Goal: Complete application form

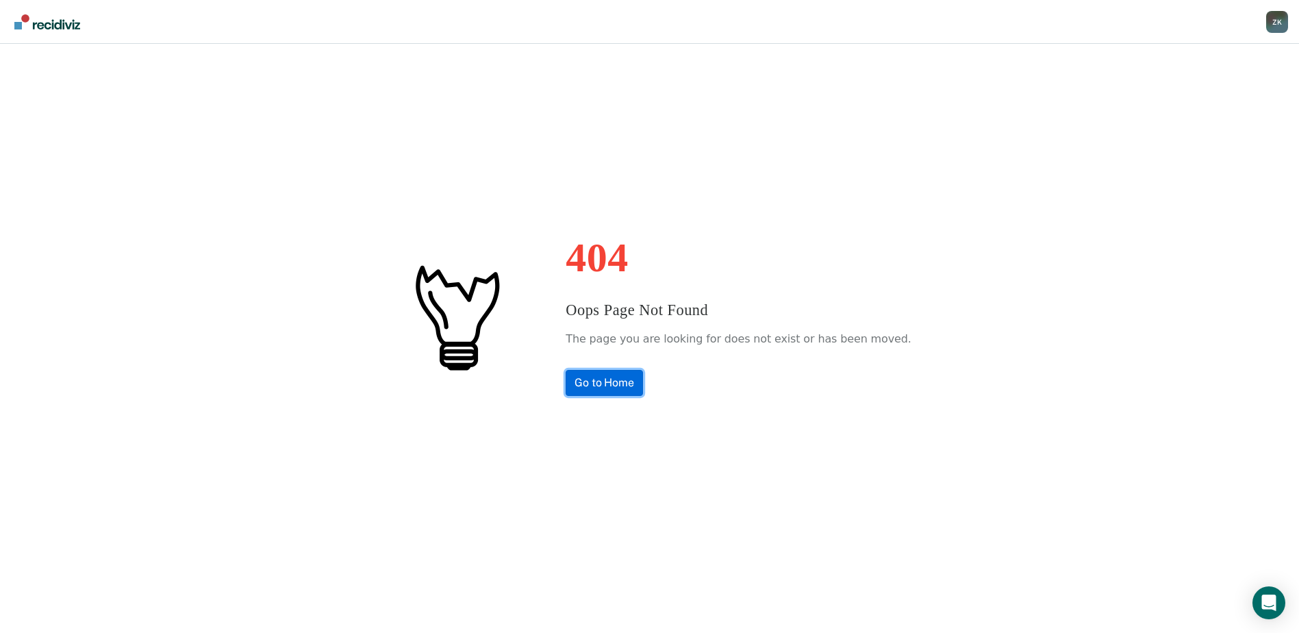
click at [643, 384] on link "Go to Home" at bounding box center [604, 383] width 77 height 26
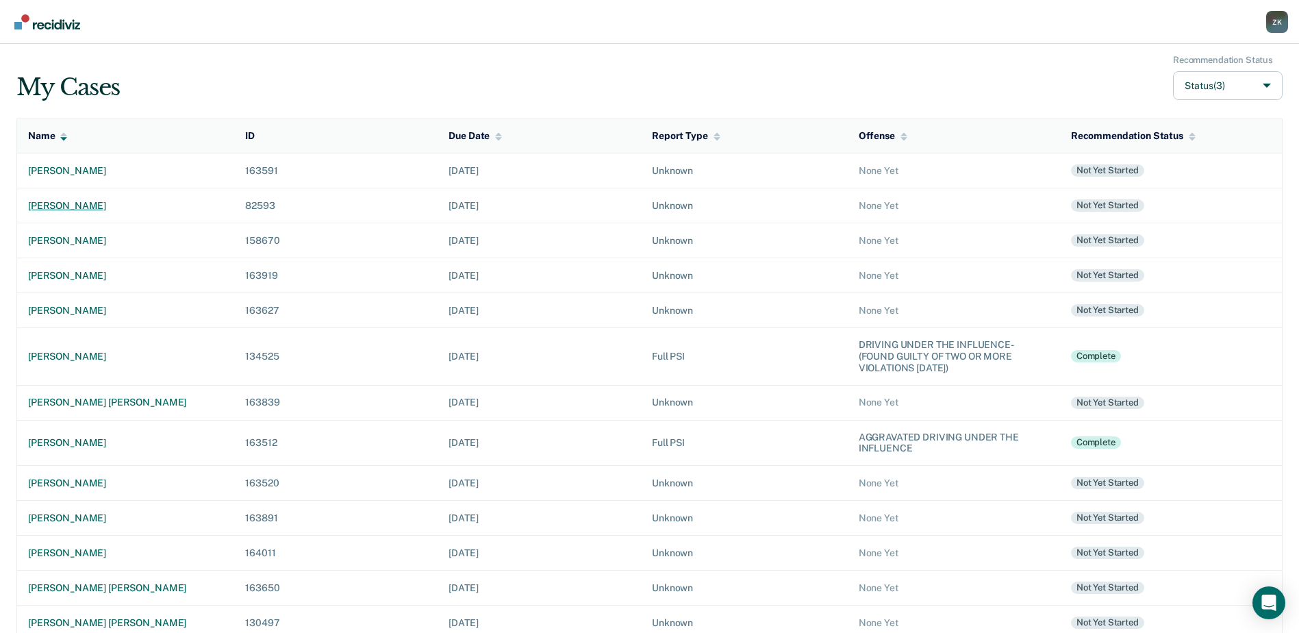
click at [84, 209] on div "steven roy dillon" at bounding box center [125, 206] width 195 height 12
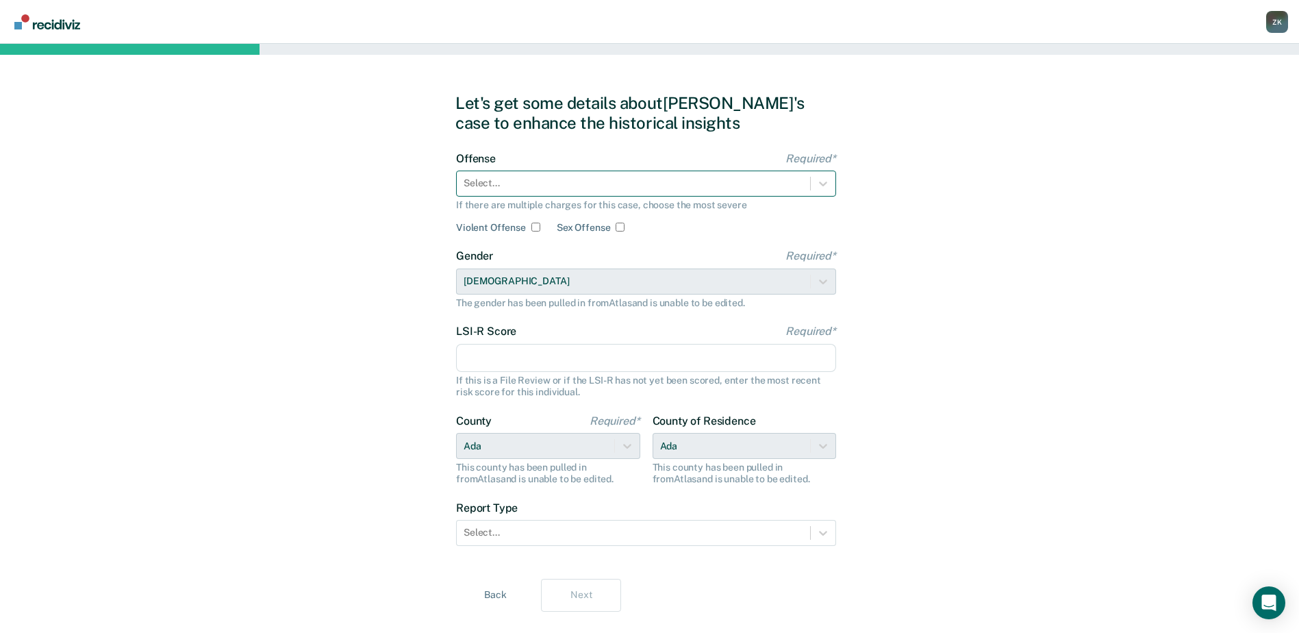
click at [635, 183] on div at bounding box center [634, 183] width 340 height 14
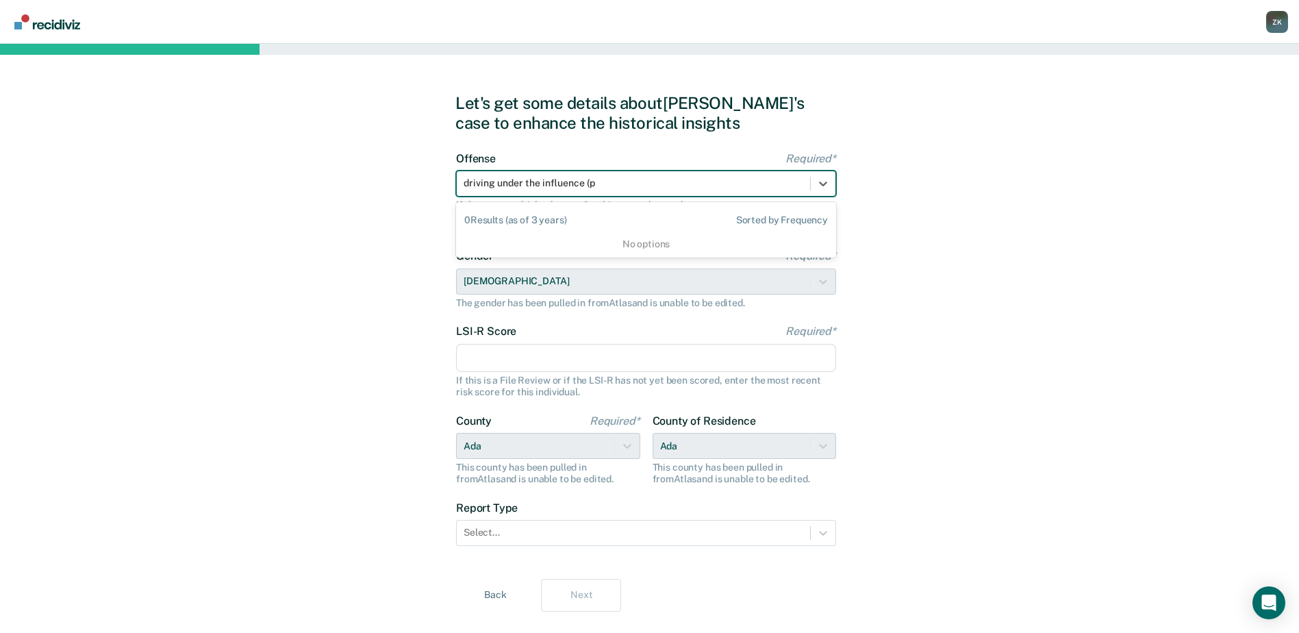
scroll to position [0, 1]
type input "driving under the influence ("
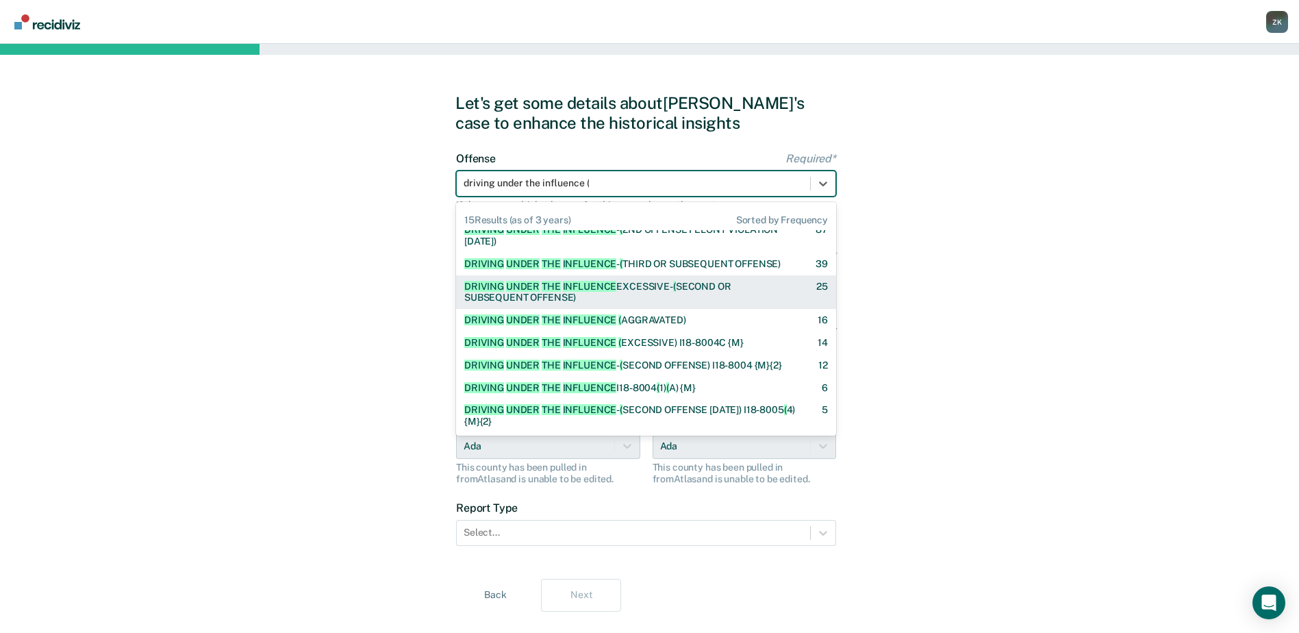
scroll to position [68, 0]
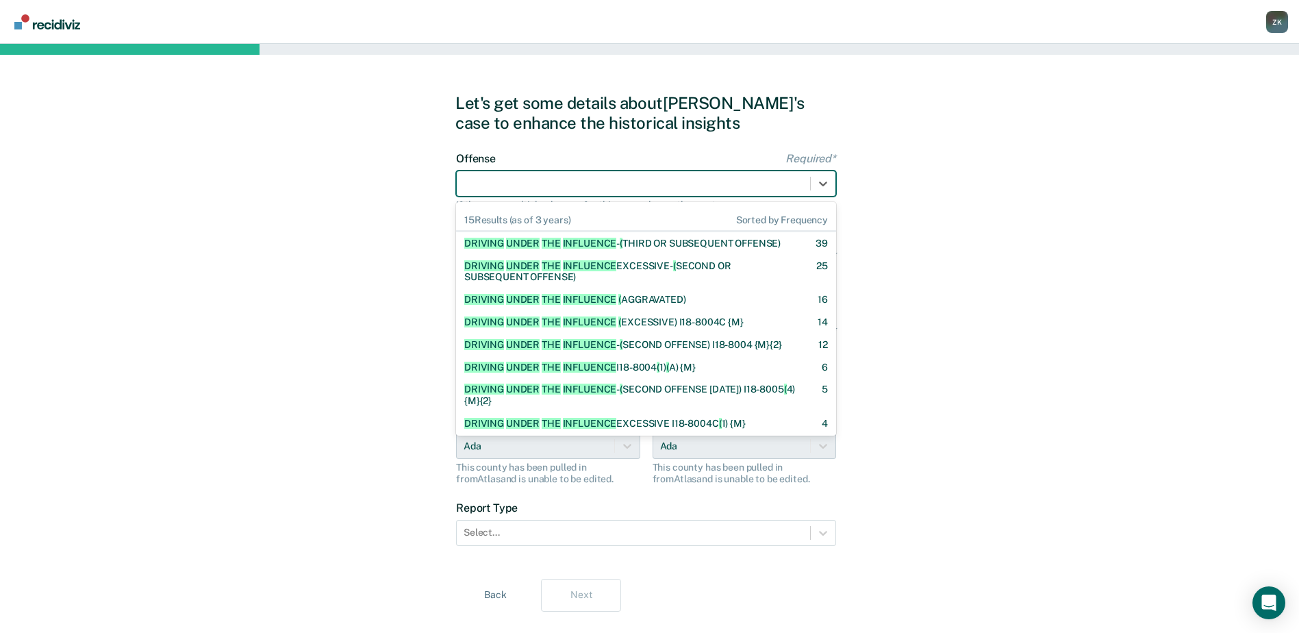
click at [594, 181] on div at bounding box center [634, 183] width 340 height 14
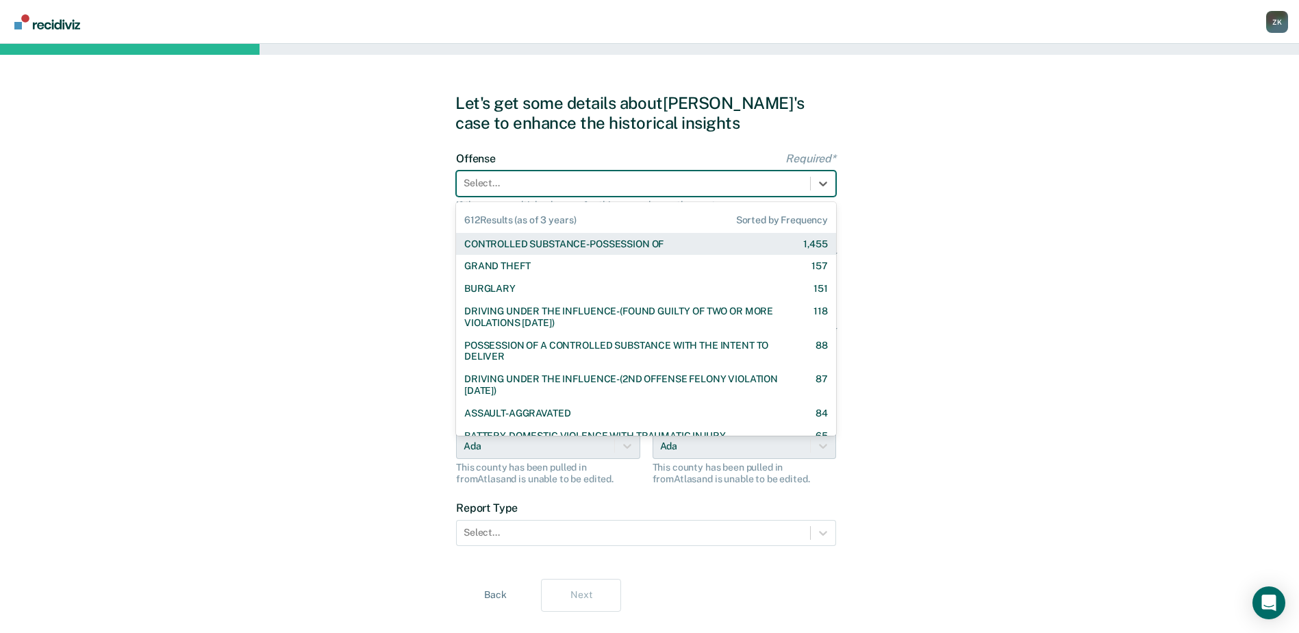
click at [594, 181] on div at bounding box center [634, 183] width 340 height 14
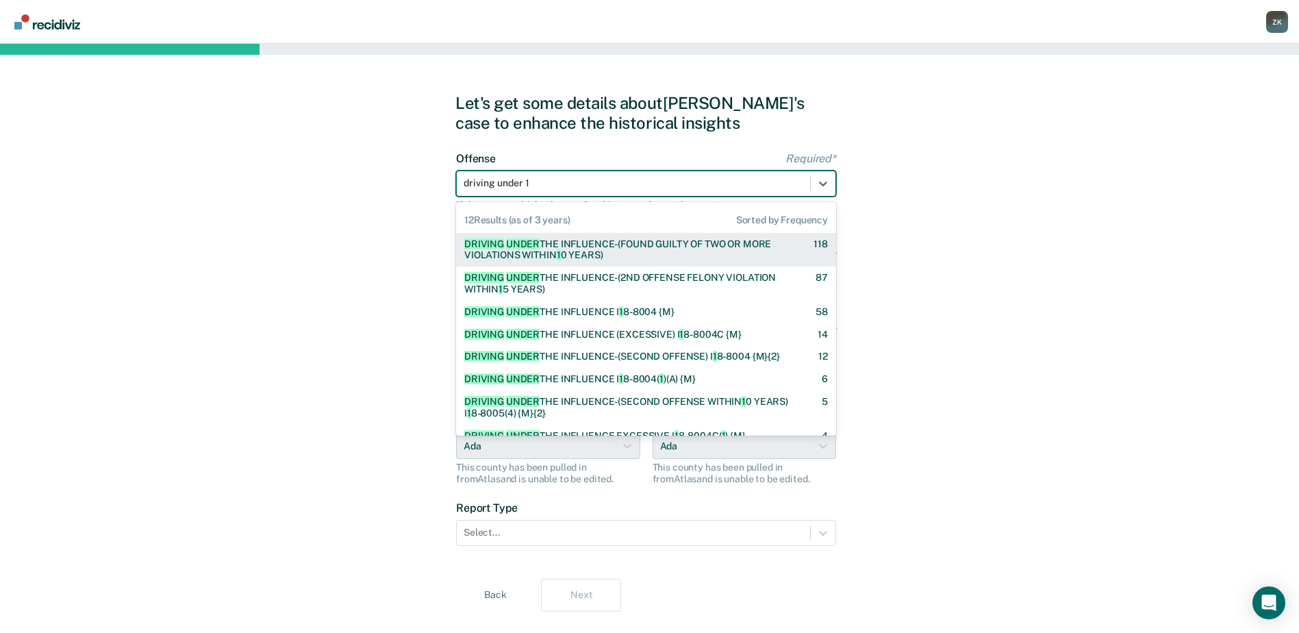
type input "driving under 15"
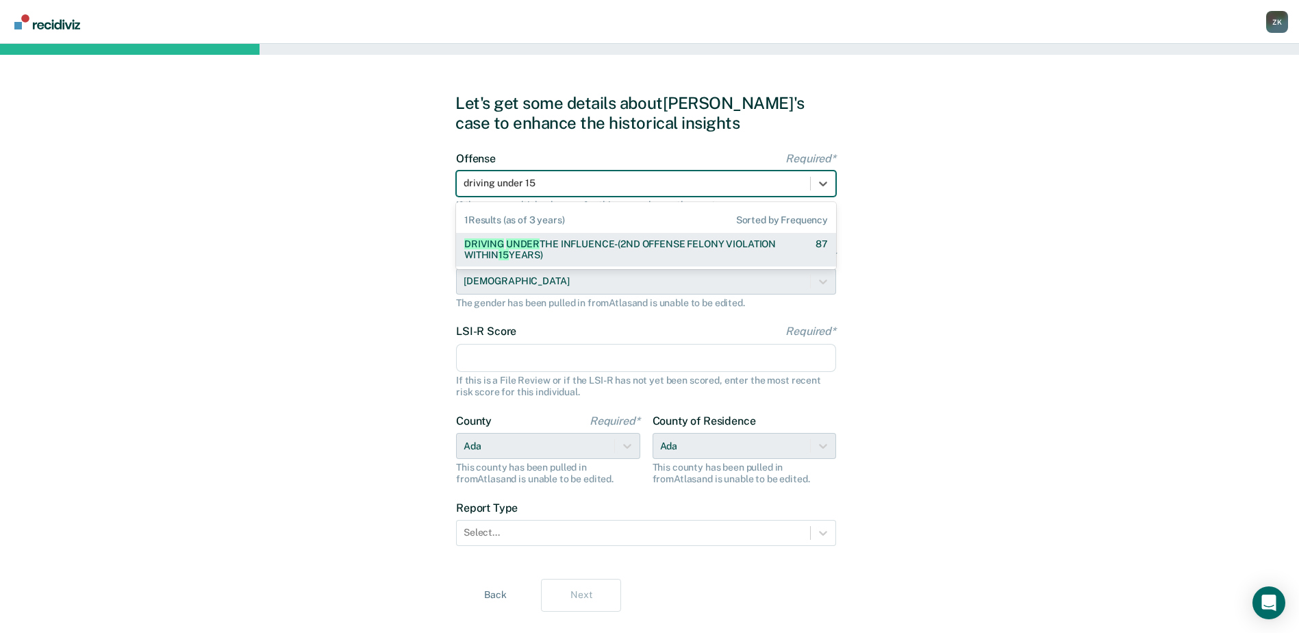
click at [677, 242] on div "DRIVING UNDER THE INFLUENCE-(2ND OFFENSE FELONY VIOLATION WITHIN 15 YEARS)" at bounding box center [627, 249] width 327 height 23
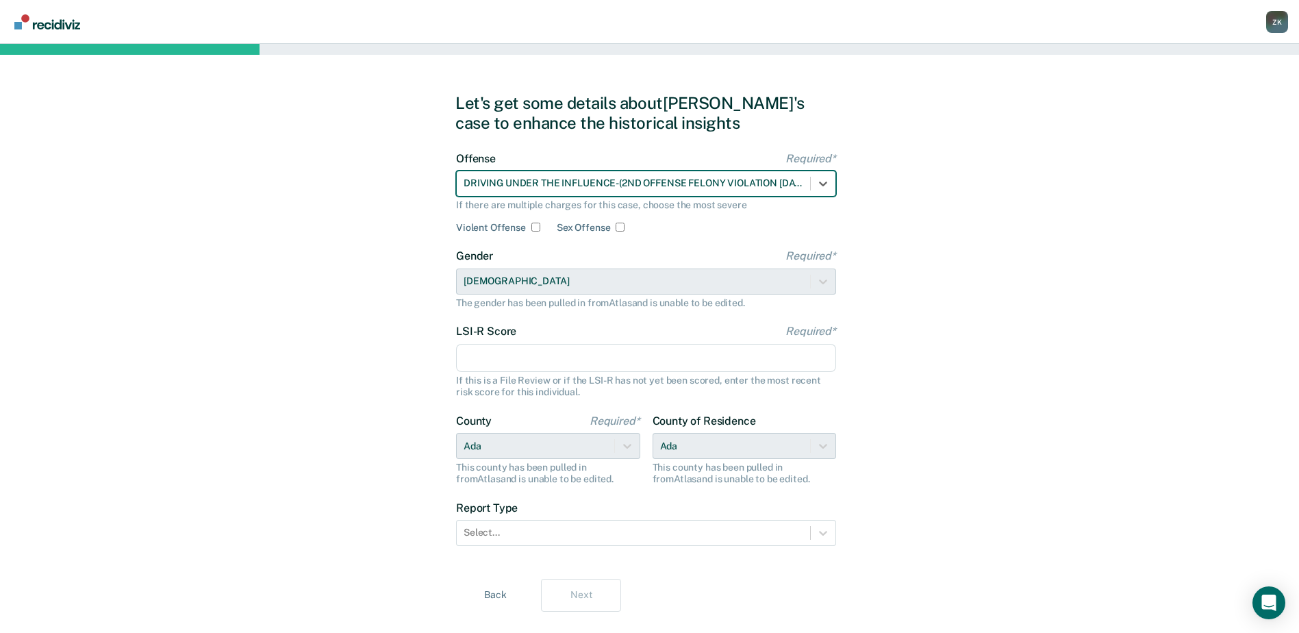
click at [577, 357] on input "LSI-R Score Required*" at bounding box center [646, 358] width 380 height 29
click at [488, 353] on input "LSI-R Score Required*" at bounding box center [646, 358] width 380 height 29
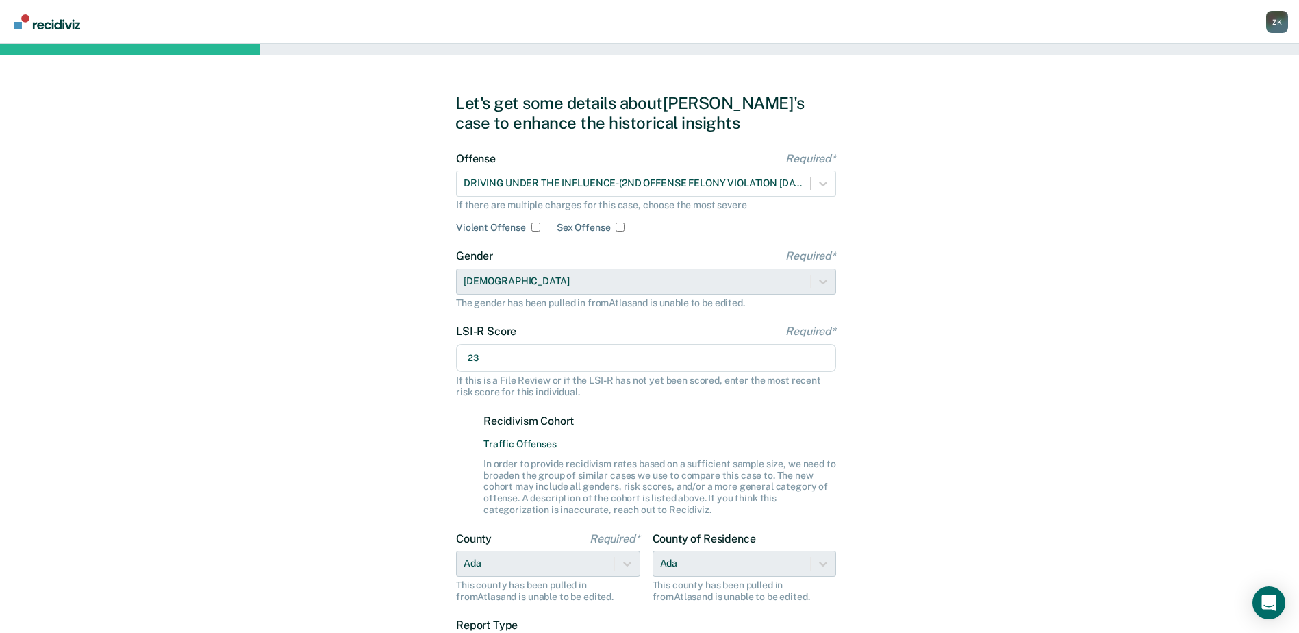
type input "23"
click at [1044, 383] on div "Let's get some details about Steven's case to enhance the historical insights O…" at bounding box center [649, 411] width 1299 height 735
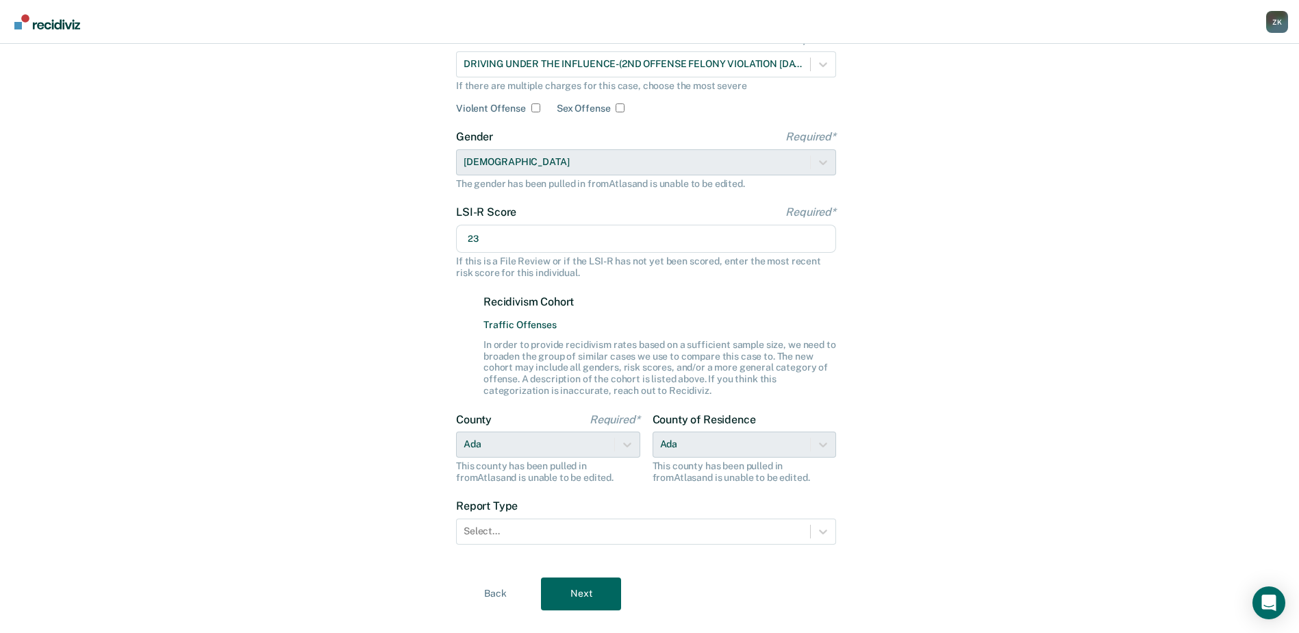
scroll to position [146, 0]
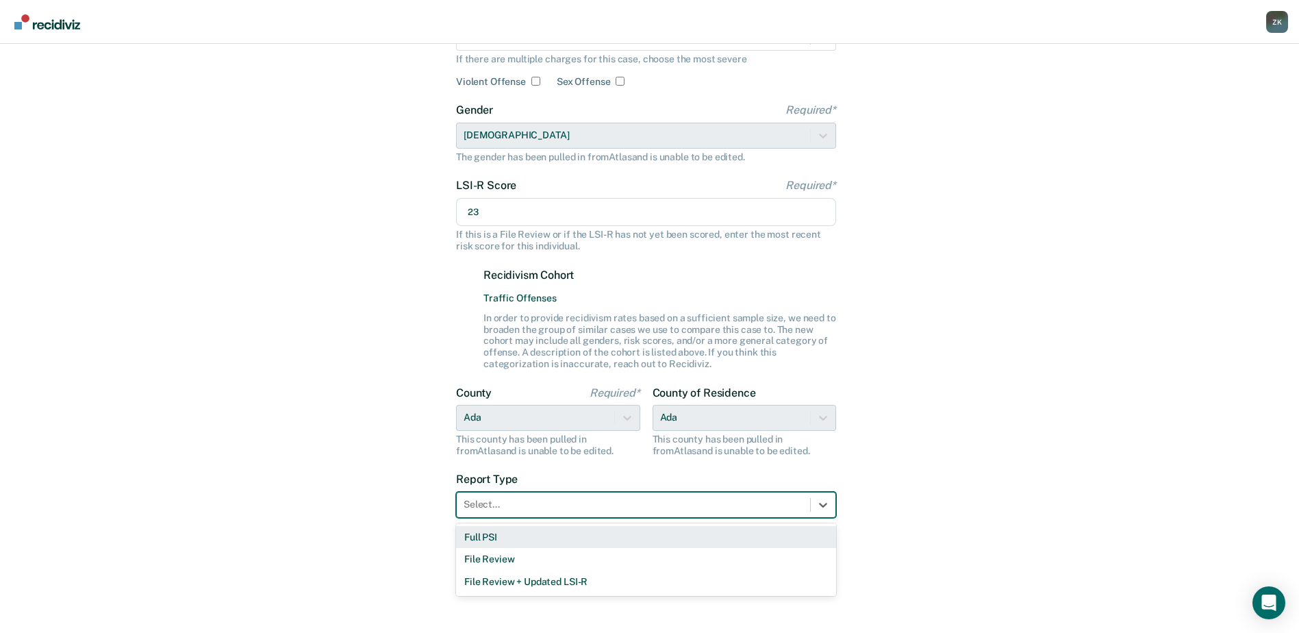
click at [490, 507] on div at bounding box center [634, 504] width 340 height 14
click at [490, 539] on div "Full PSI" at bounding box center [646, 537] width 380 height 23
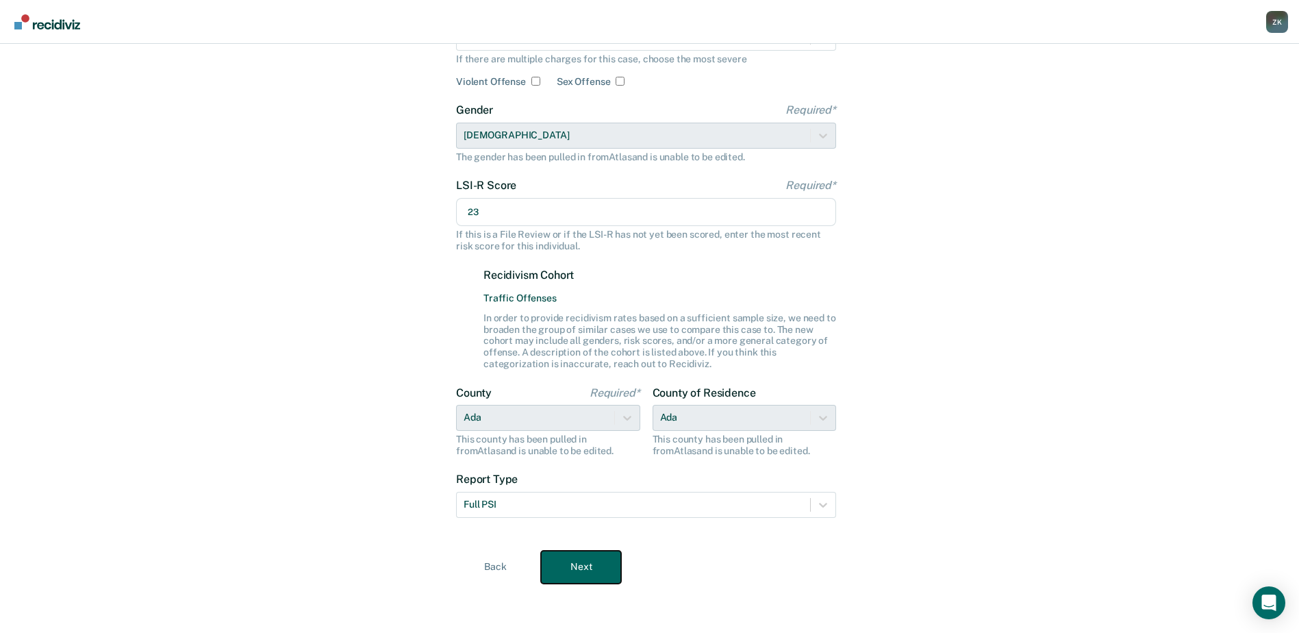
click at [590, 569] on button "Next" at bounding box center [581, 567] width 80 height 33
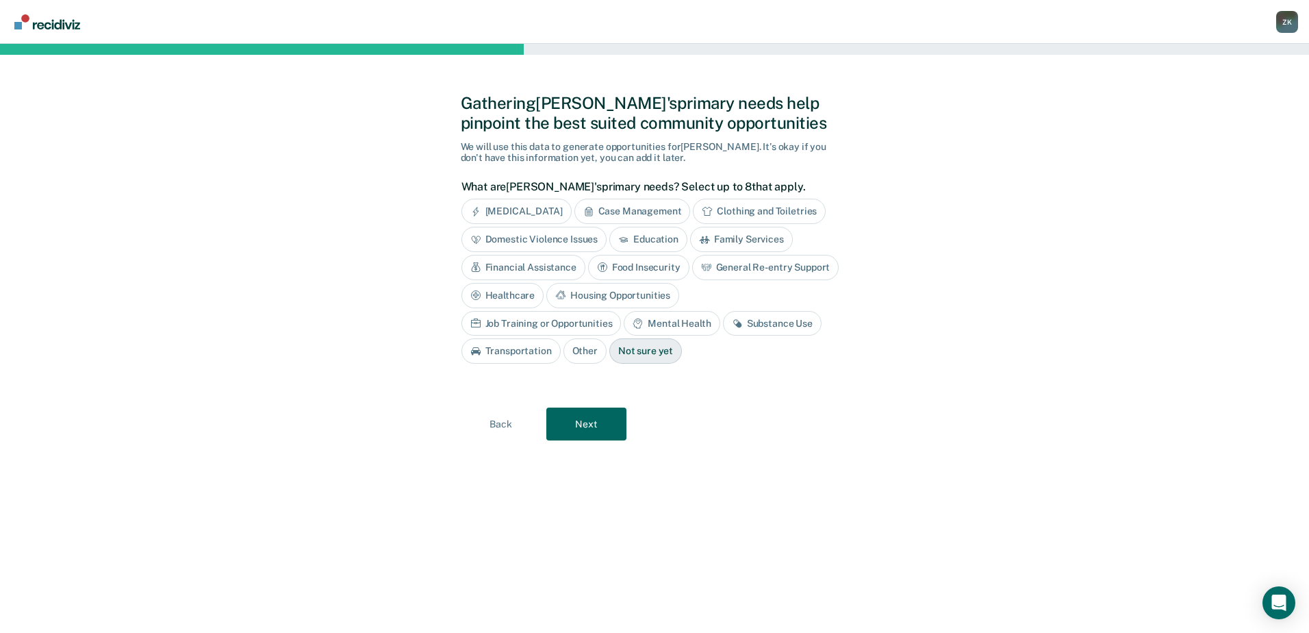
click at [614, 296] on div "Housing Opportunities" at bounding box center [612, 295] width 133 height 25
click at [824, 407] on div "Back Next" at bounding box center [655, 423] width 388 height 33
click at [654, 290] on div "Housing Opportunities" at bounding box center [612, 295] width 133 height 25
click at [654, 290] on div "Housing Opportunities" at bounding box center [620, 295] width 149 height 25
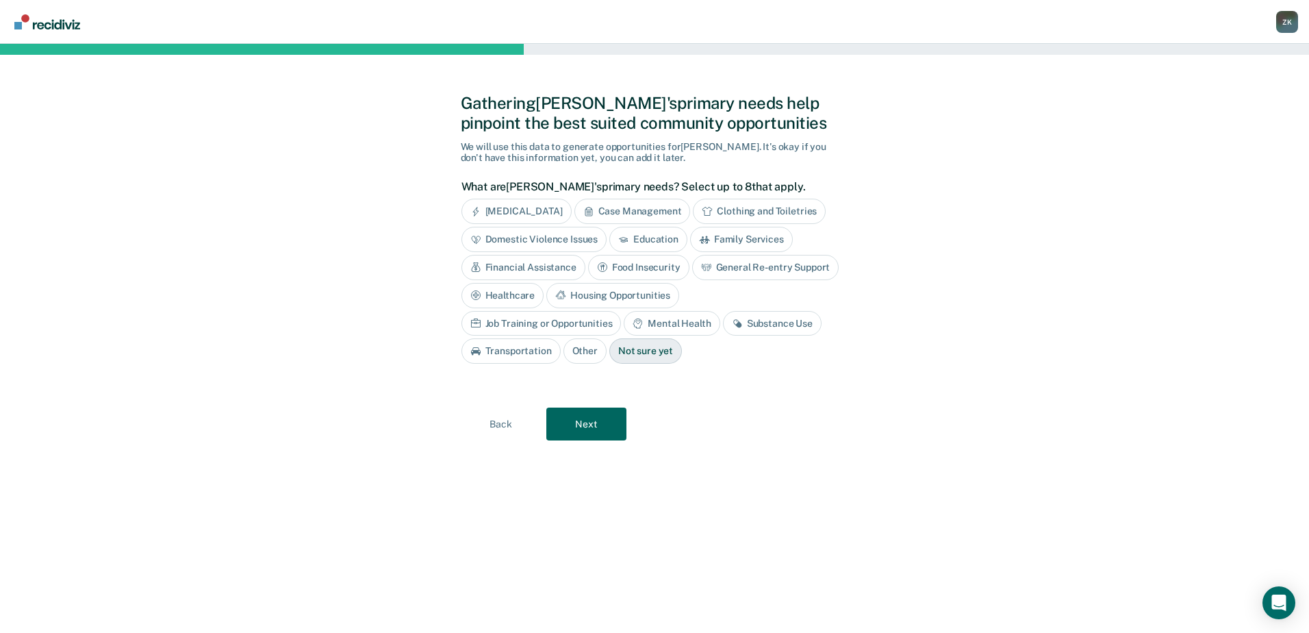
click at [726, 431] on div "Gathering Steven's primary needs help pinpoint the best suited community opport…" at bounding box center [655, 338] width 388 height 556
click at [723, 322] on div "Substance Use" at bounding box center [772, 323] width 99 height 25
click at [749, 322] on icon at bounding box center [753, 323] width 8 height 8
click at [723, 322] on div "Substance Use" at bounding box center [772, 323] width 99 height 25
click at [732, 323] on icon at bounding box center [737, 323] width 11 height 11
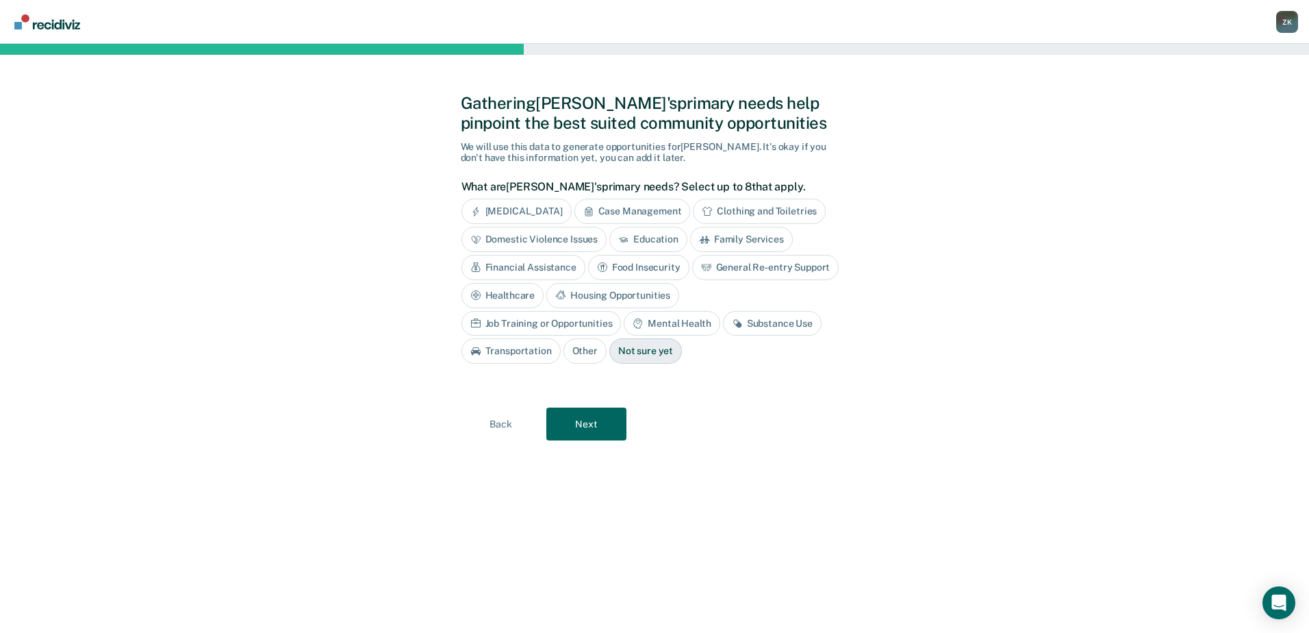
click at [584, 298] on div "Housing Opportunities" at bounding box center [612, 295] width 133 height 25
click at [755, 323] on div "Substance Use" at bounding box center [772, 323] width 99 height 25
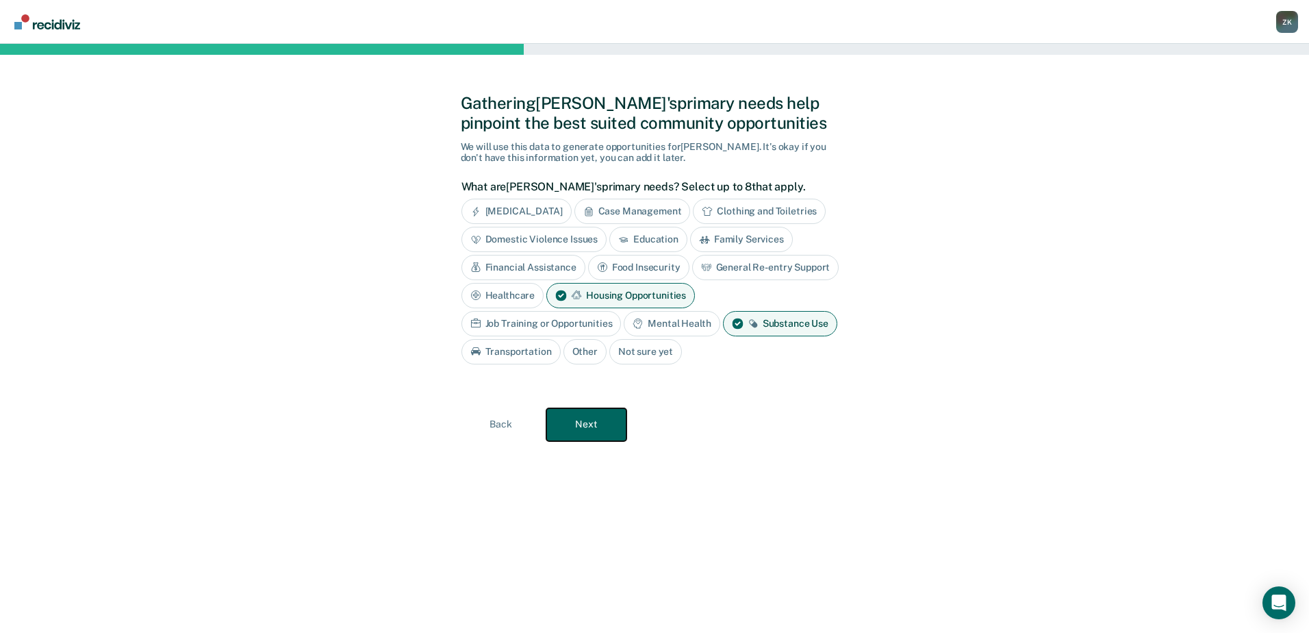
click at [598, 425] on button "Next" at bounding box center [586, 424] width 80 height 33
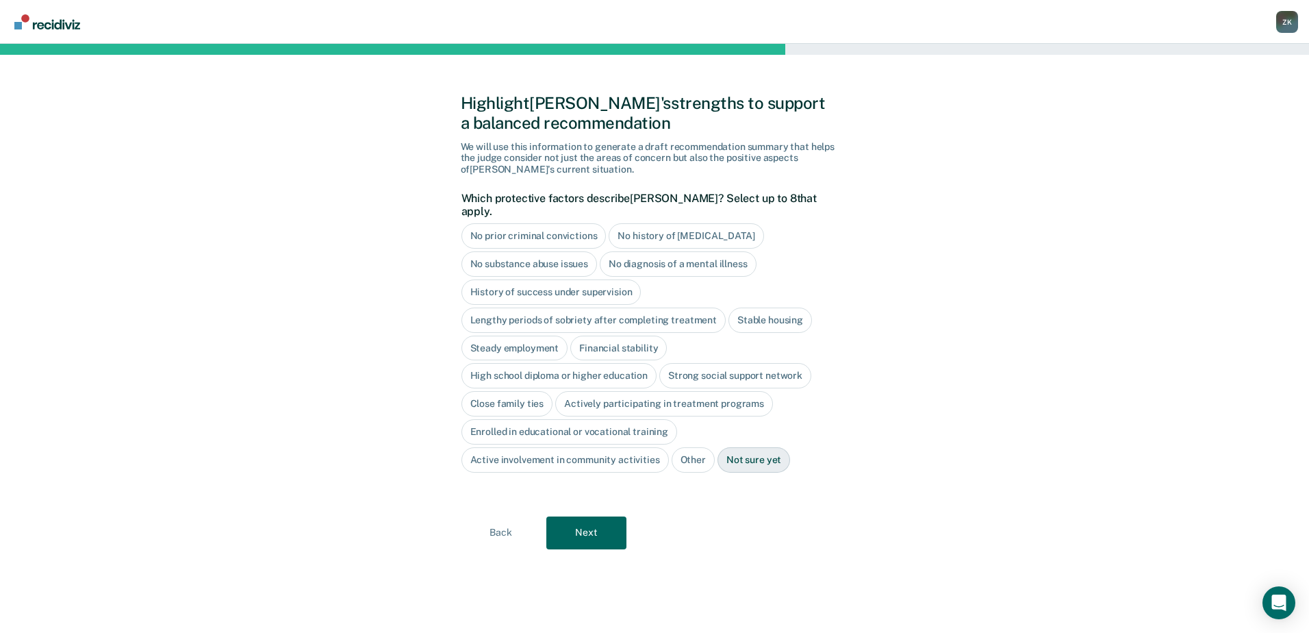
click at [650, 223] on div "No history of violent behavior" at bounding box center [686, 235] width 155 height 25
click at [711, 251] on div "No diagnosis of a mental illness" at bounding box center [678, 263] width 157 height 25
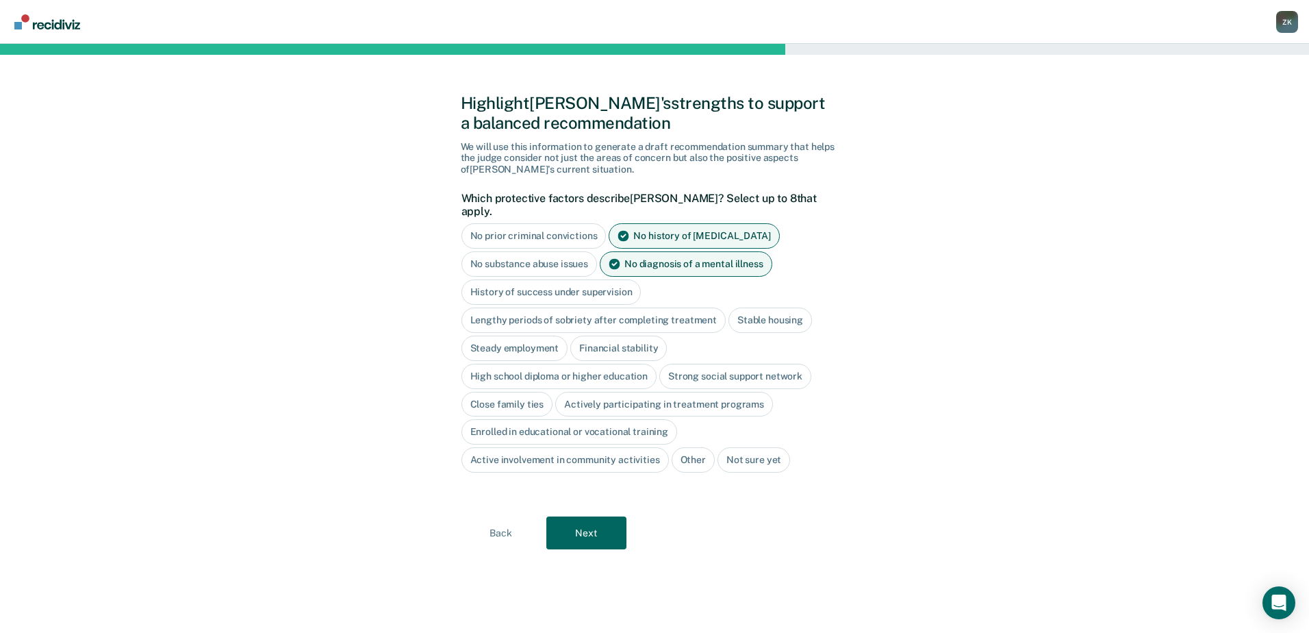
click at [558, 364] on div "High school diploma or higher education" at bounding box center [559, 376] width 196 height 25
click at [534, 395] on div "Close family ties" at bounding box center [507, 404] width 92 height 25
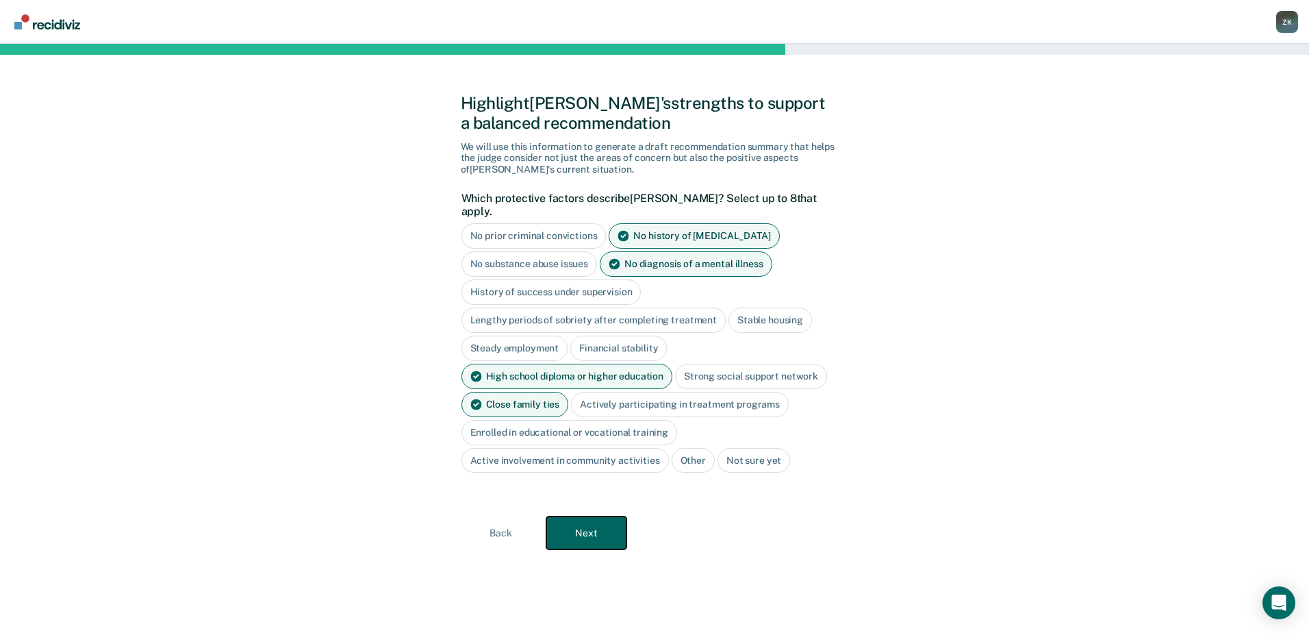
click at [602, 531] on button "Next" at bounding box center [586, 532] width 80 height 33
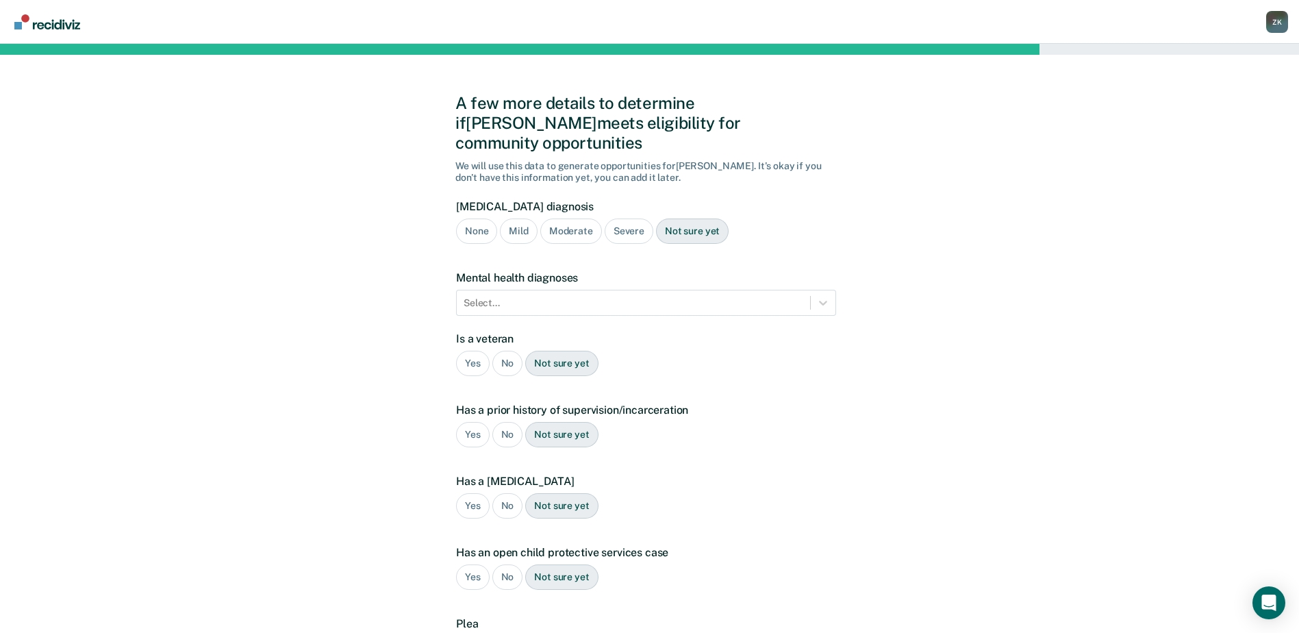
click at [700, 219] on div "Not sure yet" at bounding box center [692, 230] width 73 height 25
click at [692, 218] on div "Not sure yet" at bounding box center [692, 230] width 73 height 25
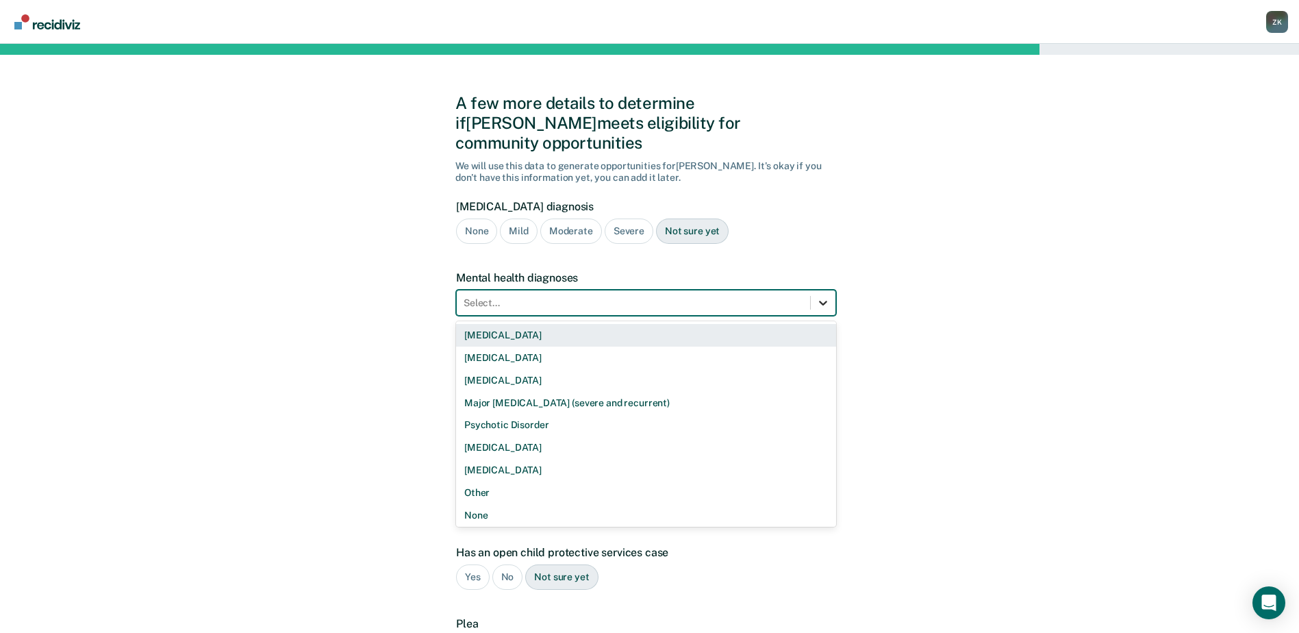
click at [824, 296] on icon at bounding box center [823, 303] width 14 height 14
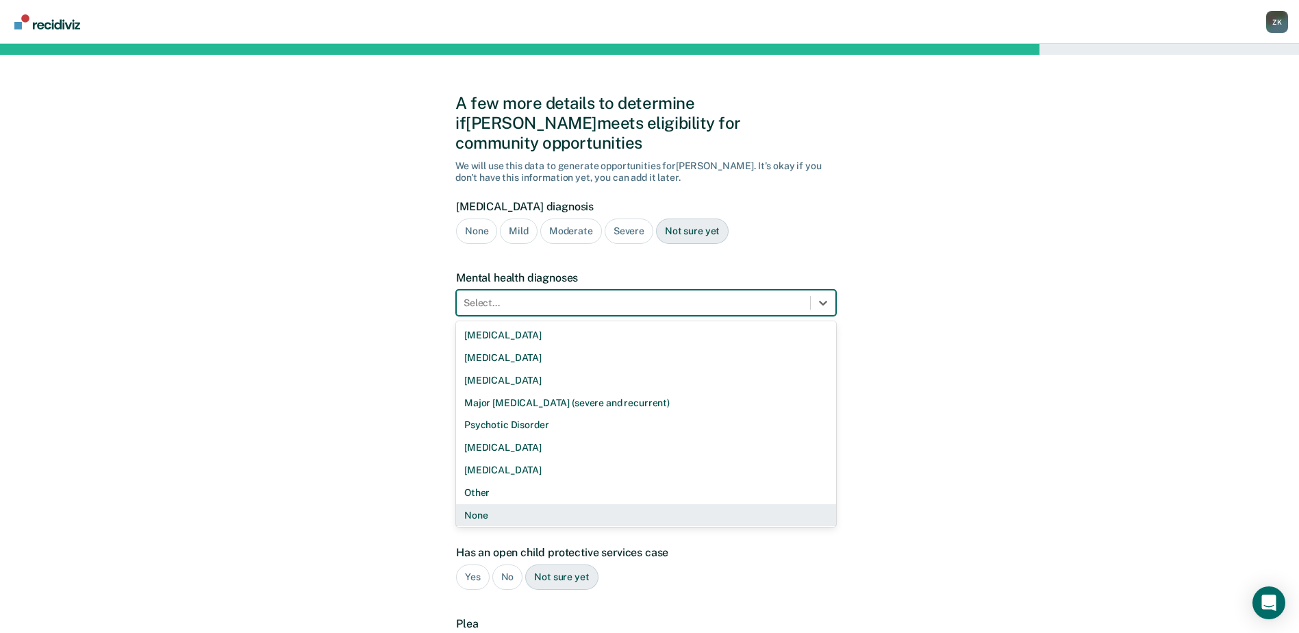
click at [679, 504] on div "None" at bounding box center [646, 515] width 380 height 23
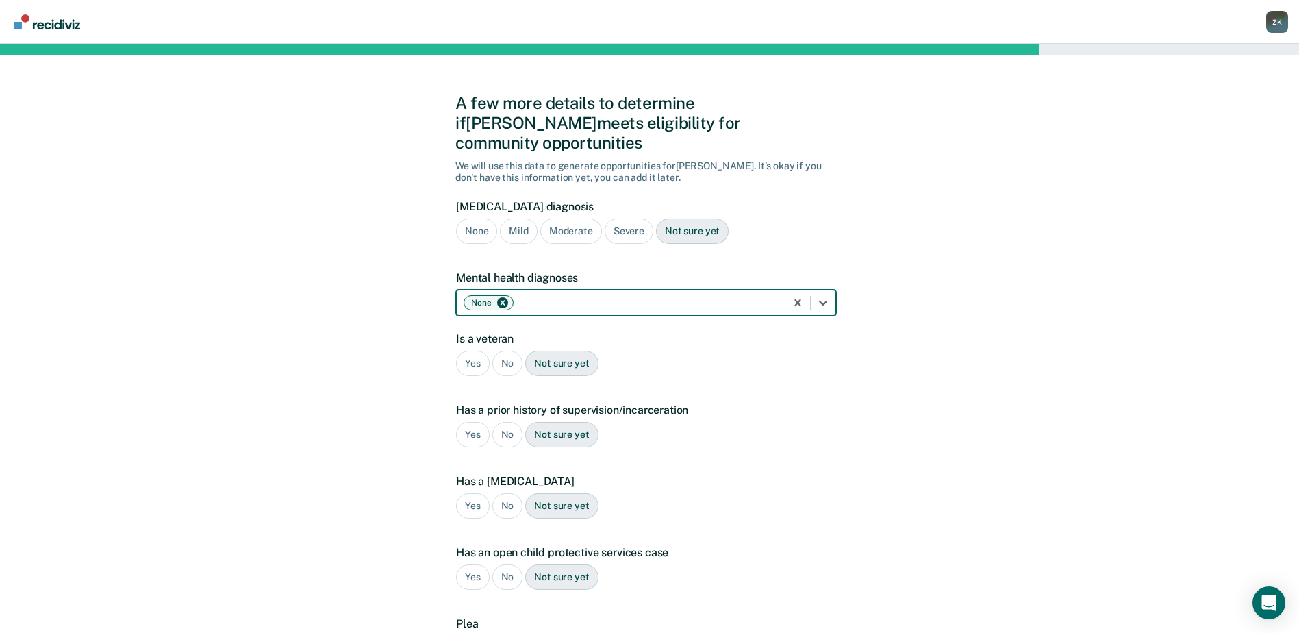
click at [897, 459] on div "A few more details to determine if Steven meets eligibility for community oppor…" at bounding box center [649, 415] width 1299 height 743
click at [508, 351] on div "No" at bounding box center [507, 363] width 31 height 25
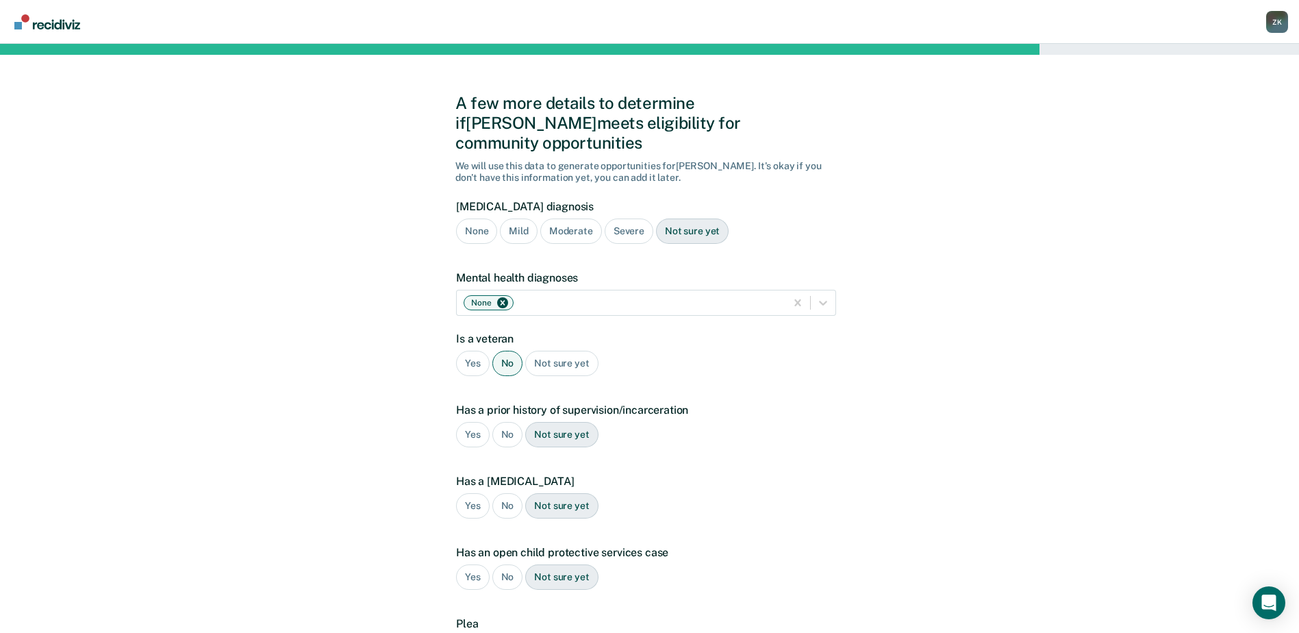
click at [470, 422] on div "Yes" at bounding box center [473, 434] width 34 height 25
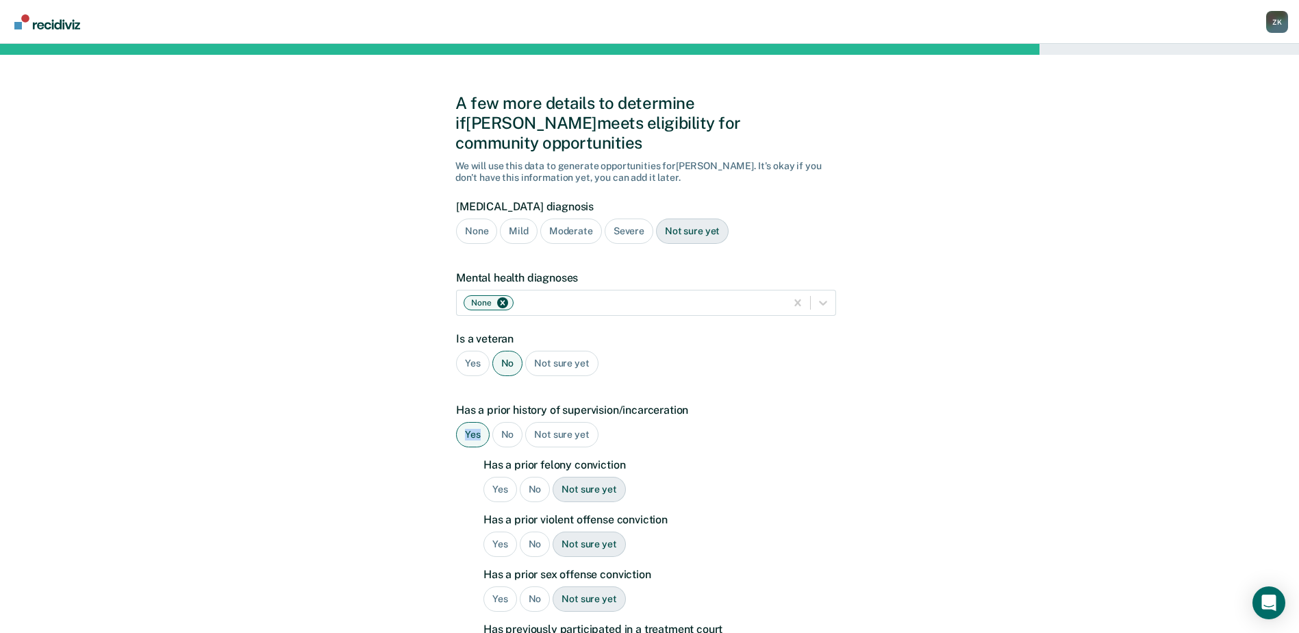
click at [470, 422] on div "Yes" at bounding box center [473, 434] width 34 height 25
drag, startPoint x: 470, startPoint y: 412, endPoint x: 504, endPoint y: 471, distance: 67.8
click at [504, 477] on div "Yes" at bounding box center [500, 489] width 34 height 25
drag, startPoint x: 504, startPoint y: 471, endPoint x: 533, endPoint y: 527, distance: 63.4
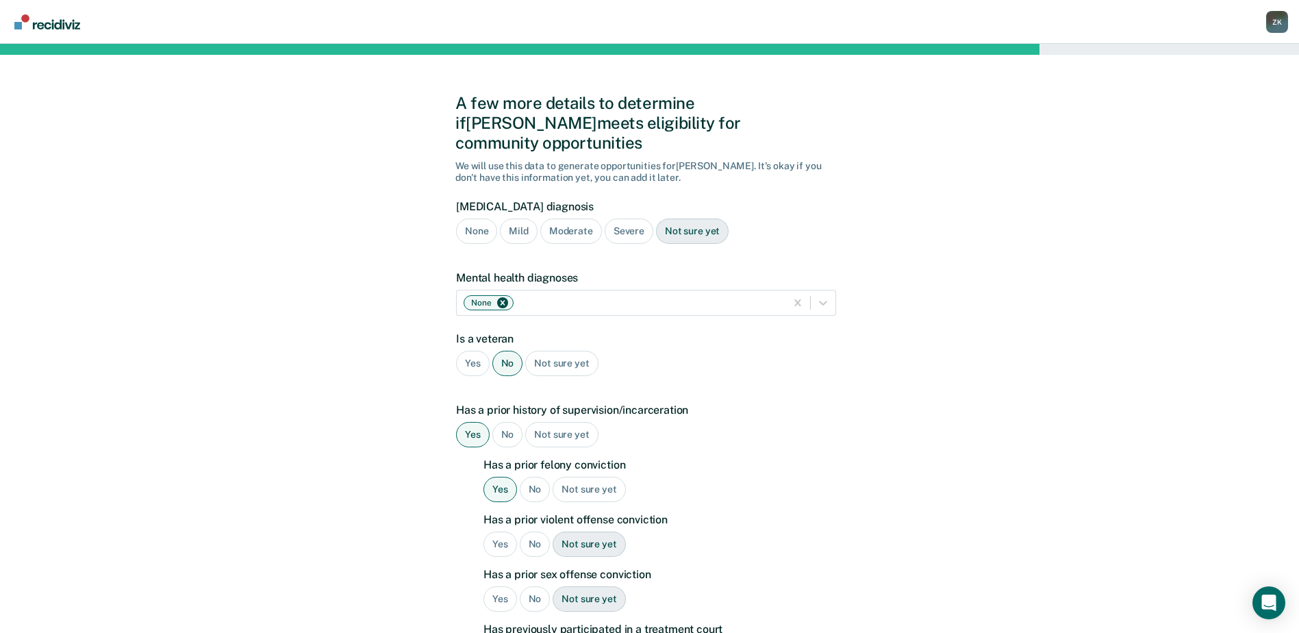
click at [533, 531] on div "No" at bounding box center [535, 543] width 31 height 25
click at [535, 586] on div "No" at bounding box center [535, 598] width 31 height 25
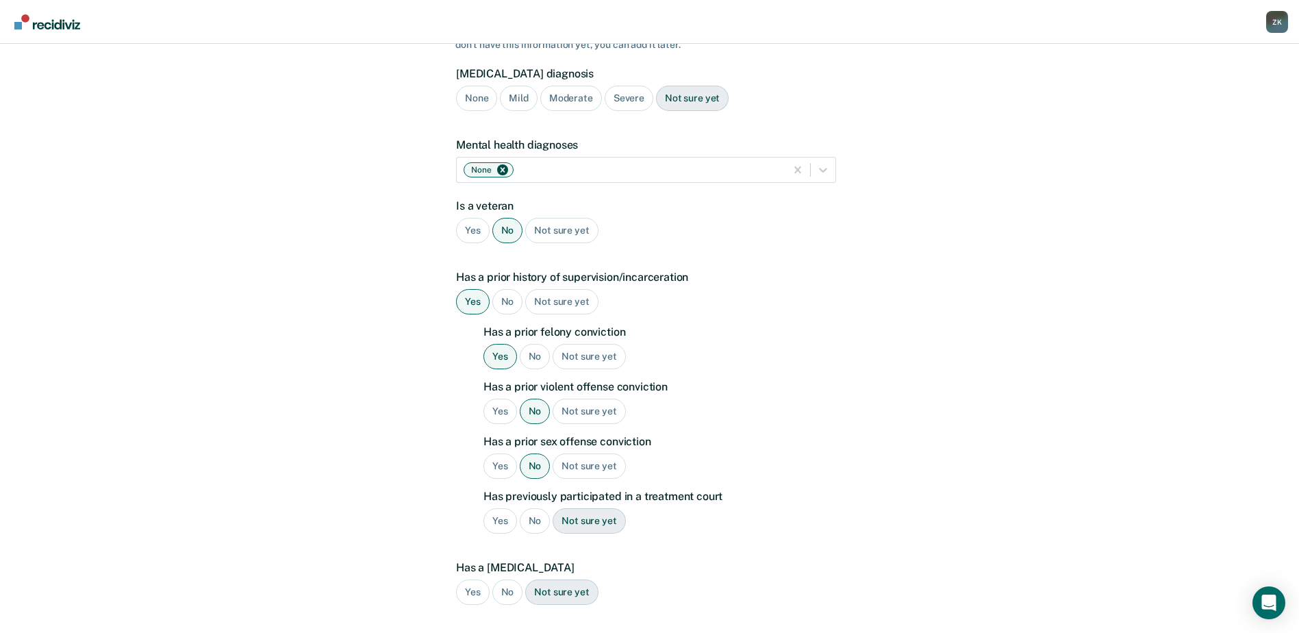
scroll to position [137, 0]
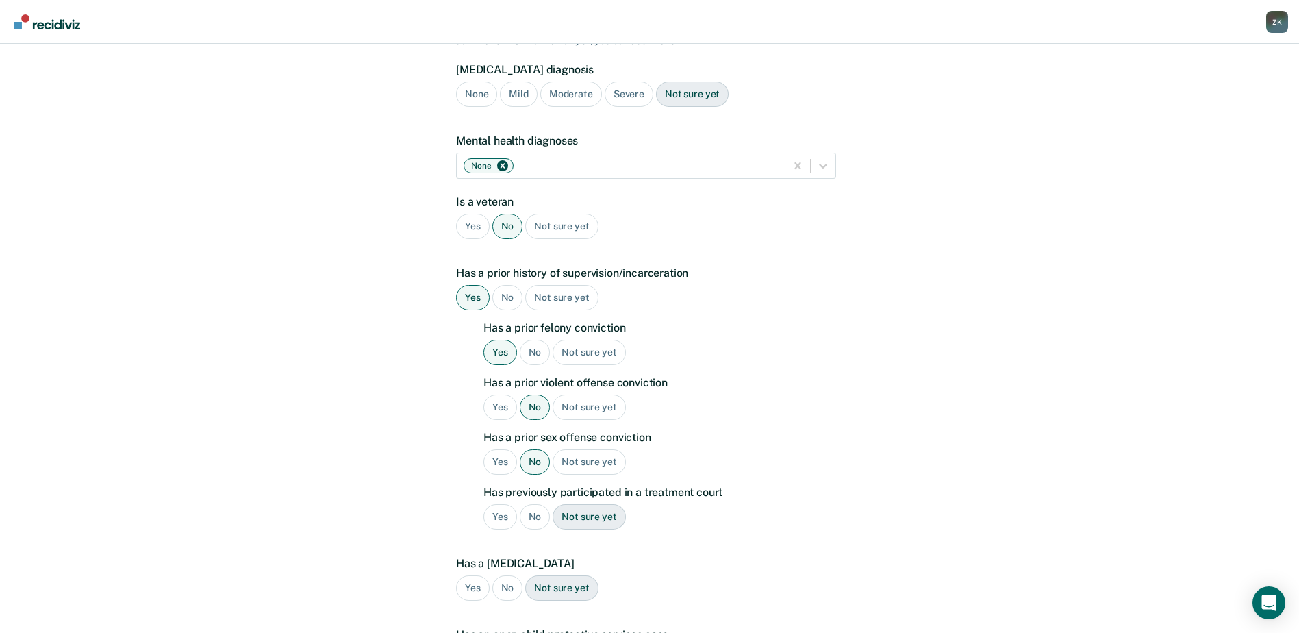
click at [526, 504] on div "No" at bounding box center [535, 516] width 31 height 25
click at [507, 575] on div "No" at bounding box center [507, 587] width 31 height 25
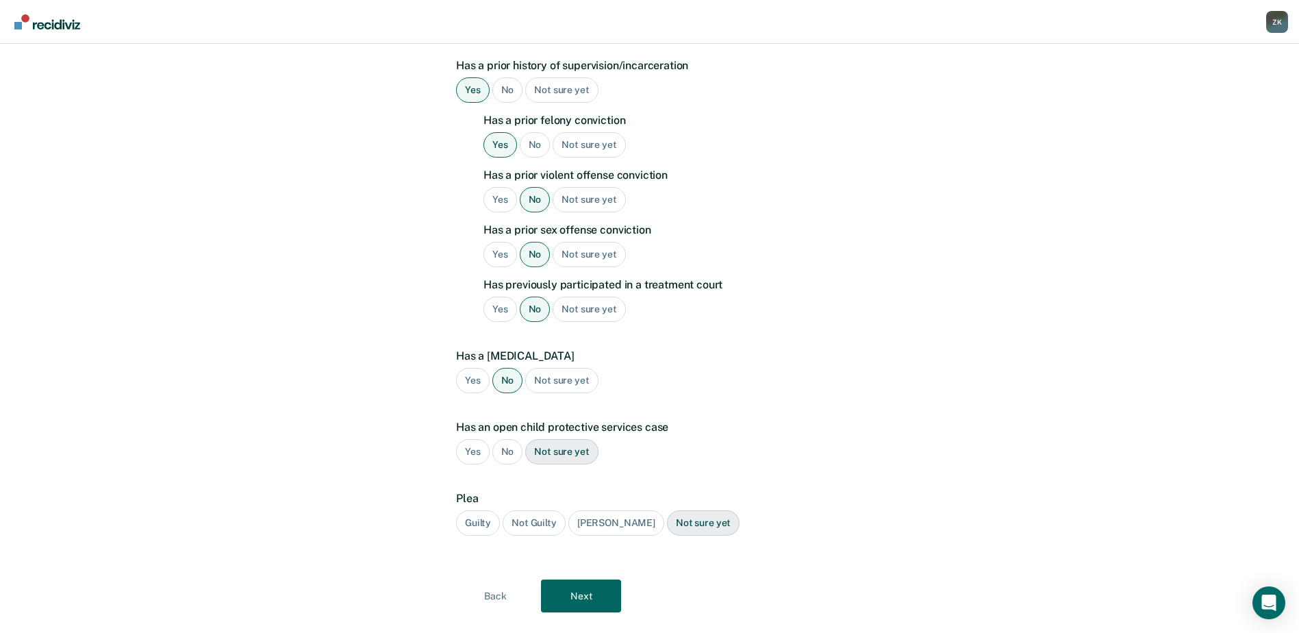
scroll to position [353, 0]
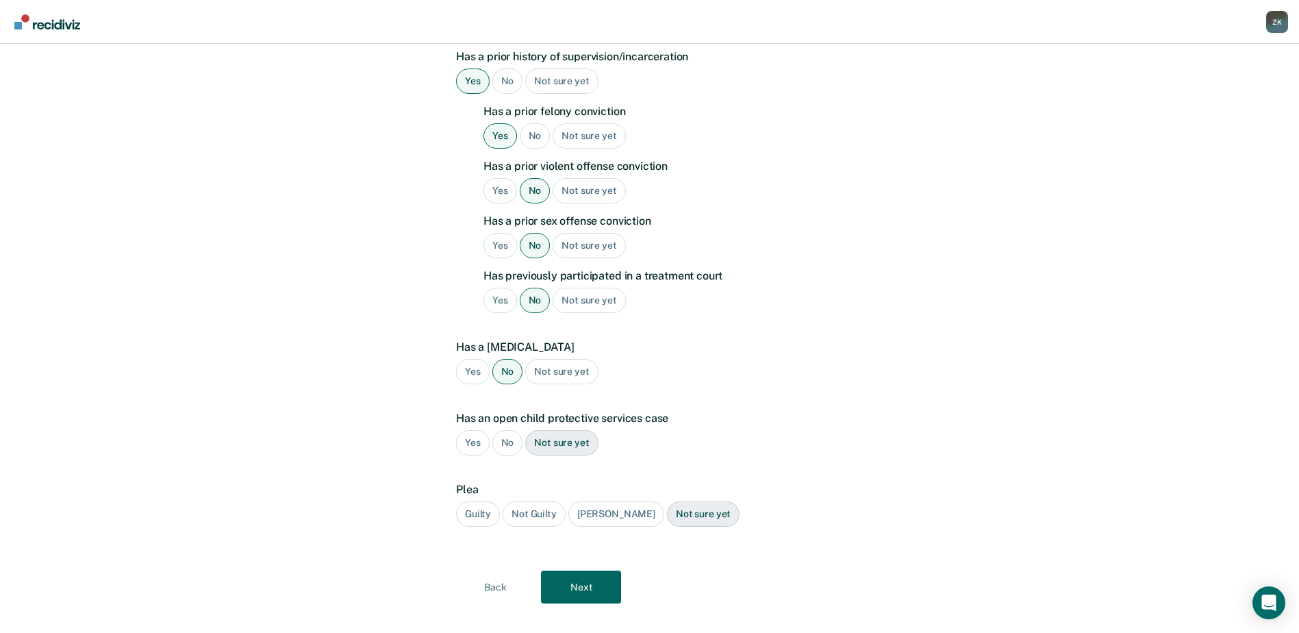
click at [509, 430] on div "No" at bounding box center [507, 442] width 31 height 25
click at [474, 501] on div "Guilty" at bounding box center [478, 513] width 44 height 25
click at [587, 570] on button "Next" at bounding box center [581, 586] width 80 height 33
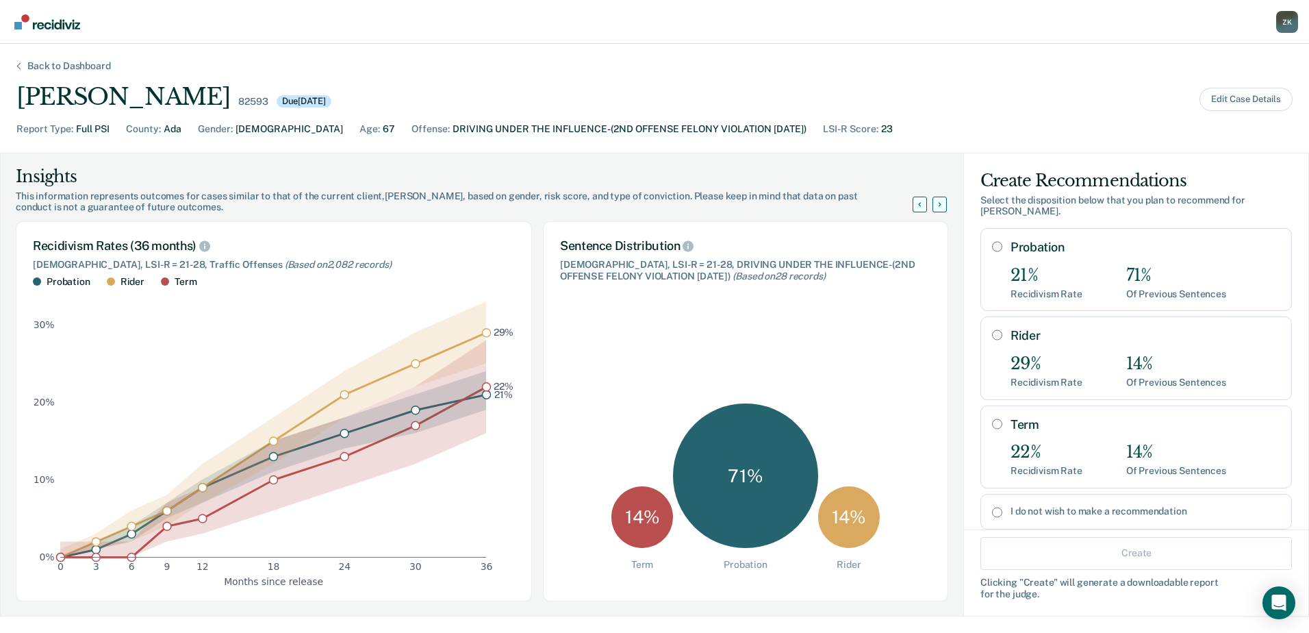
click at [992, 418] on input "Term" at bounding box center [997, 423] width 10 height 11
radio input "true"
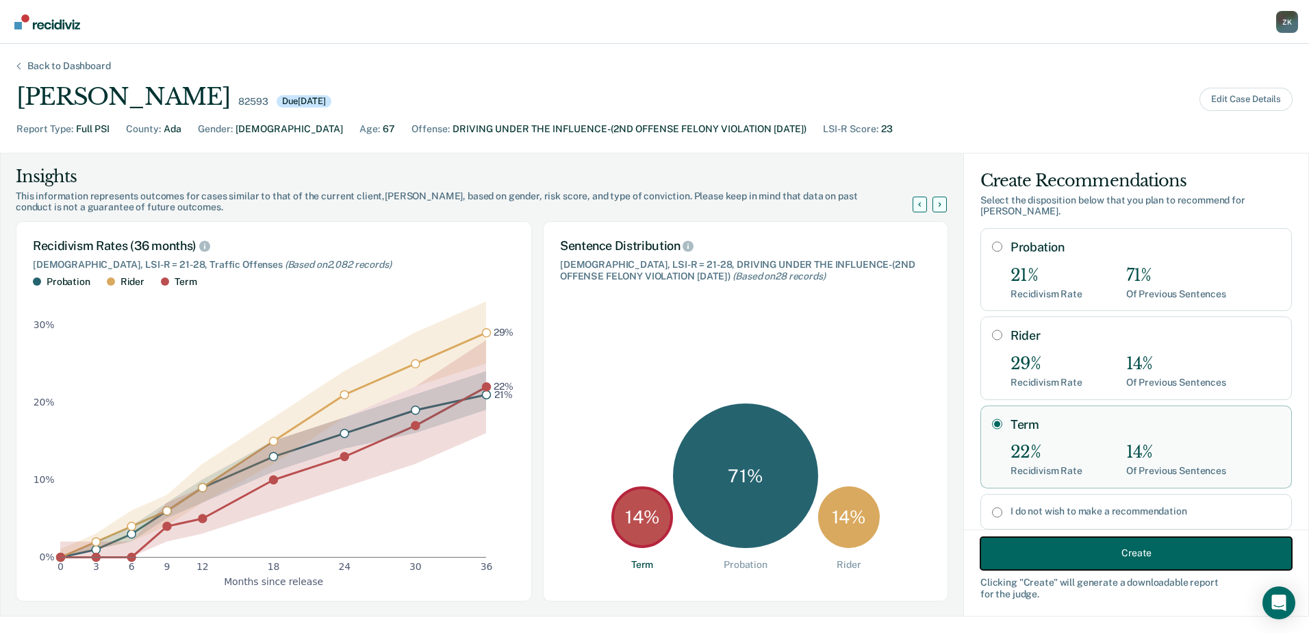
click at [1114, 559] on button "Create" at bounding box center [1137, 552] width 312 height 33
